Goal: Check status

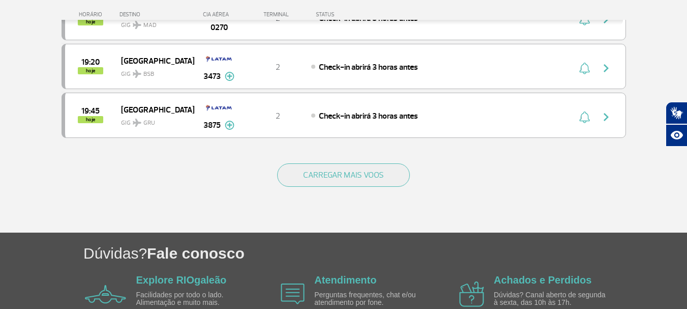
scroll to position [1018, 0]
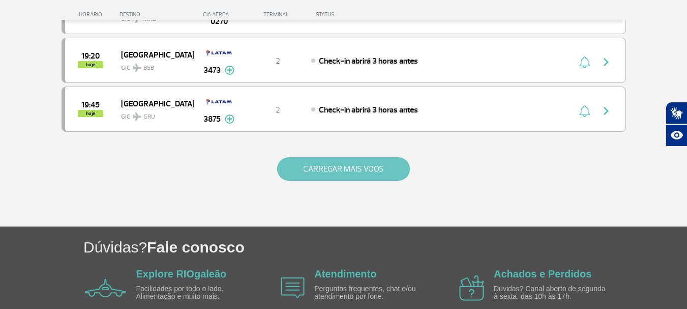
click at [373, 167] on button "CARREGAR MAIS VOOS" at bounding box center [343, 168] width 133 height 23
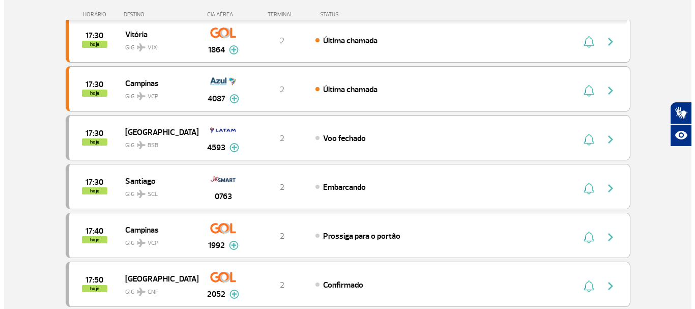
scroll to position [0, 0]
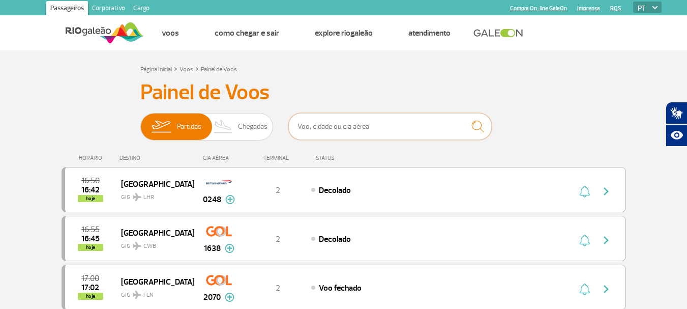
click at [350, 128] on input "text" at bounding box center [390, 126] width 204 height 27
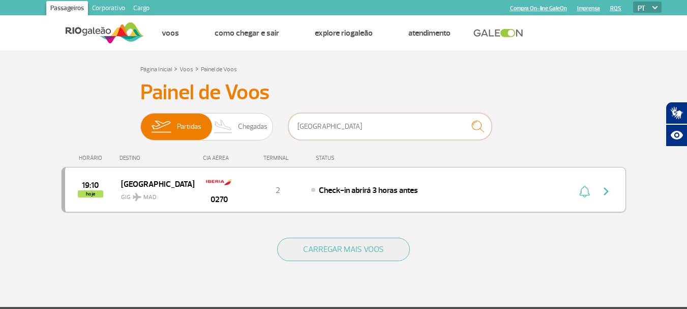
type input "[GEOGRAPHIC_DATA]"
click at [385, 191] on span "Check-in abrirá 3 horas antes" at bounding box center [368, 190] width 99 height 10
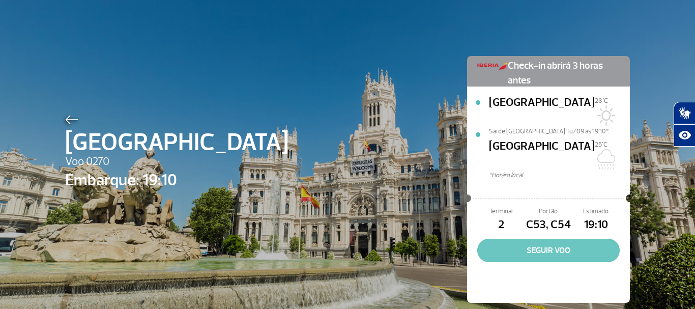
click at [540, 239] on button "SEGUIR VOO" at bounding box center [548, 250] width 142 height 23
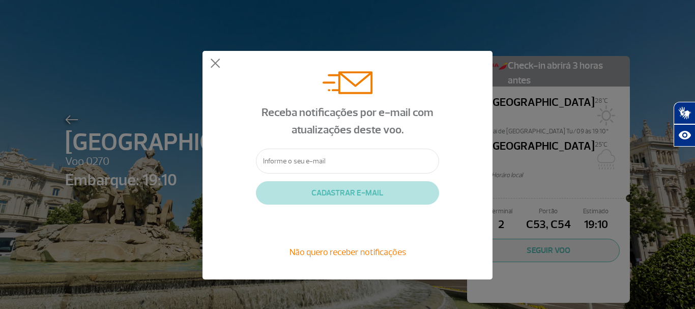
click at [333, 161] on input "text" at bounding box center [347, 161] width 183 height 25
type input "[EMAIL_ADDRESS][PERSON_NAME][DOMAIN_NAME]"
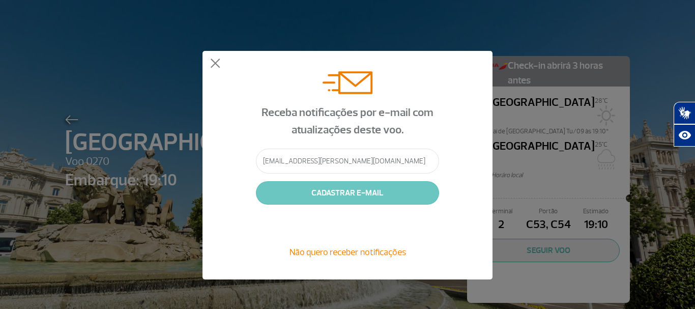
click at [363, 195] on button "CADASTRAR E-MAIL" at bounding box center [347, 192] width 183 height 23
